Goal: Task Accomplishment & Management: Use online tool/utility

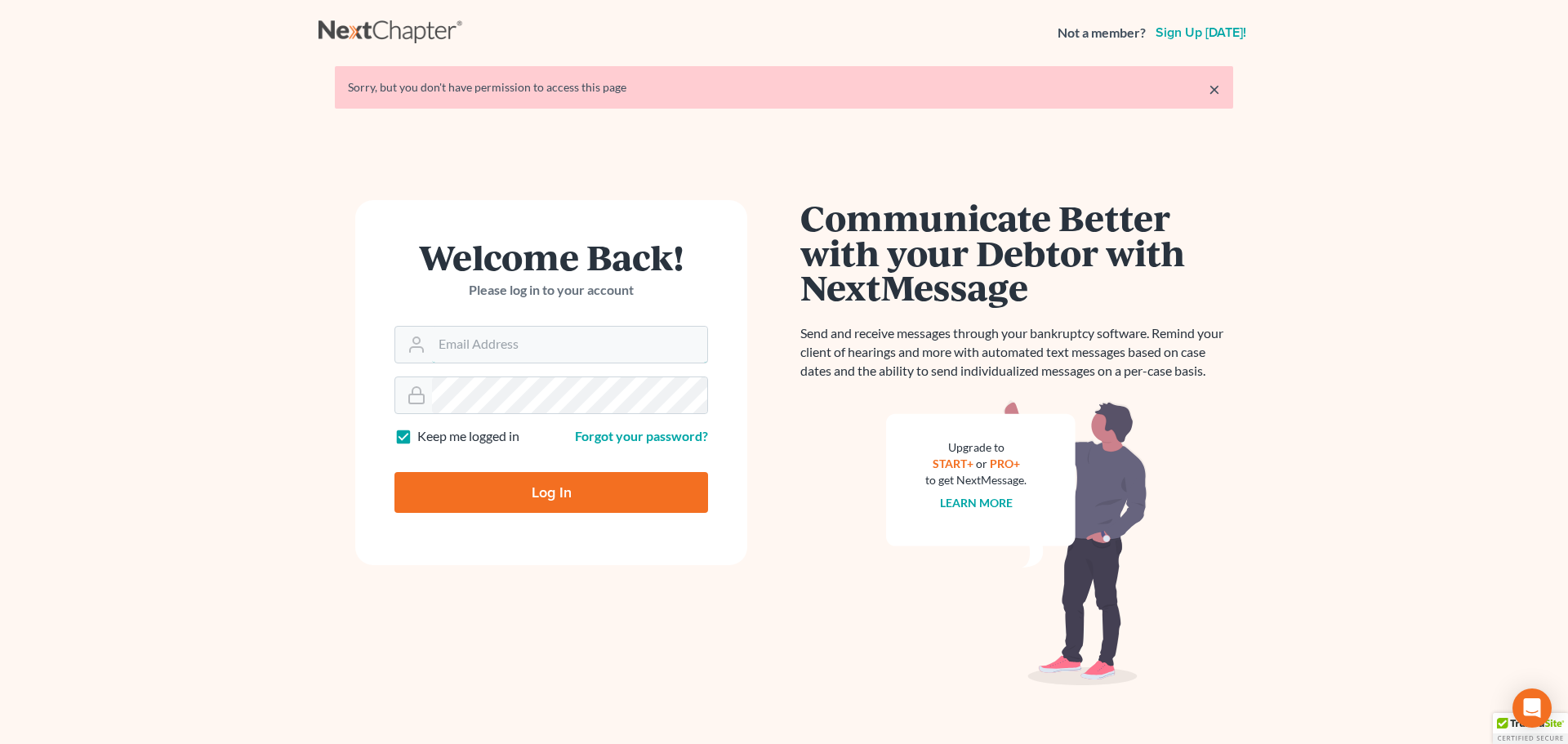
type input "[EMAIL_ADDRESS][DOMAIN_NAME]"
click at [611, 490] on input "Log In" at bounding box center [551, 492] width 314 height 41
type input "Thinking..."
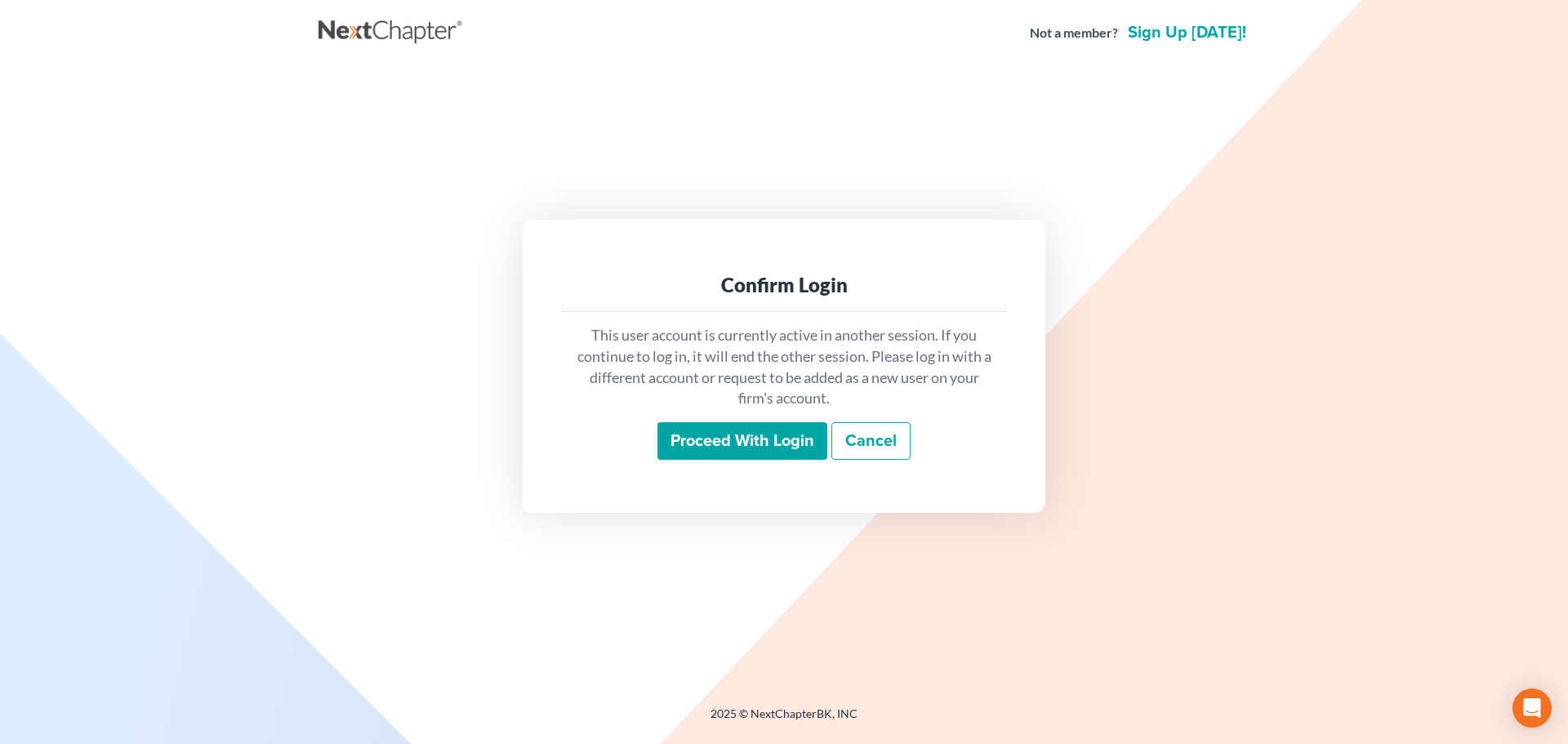
click at [719, 444] on input "Proceed with login" at bounding box center [742, 441] width 170 height 37
